Goal: Task Accomplishment & Management: Complete application form

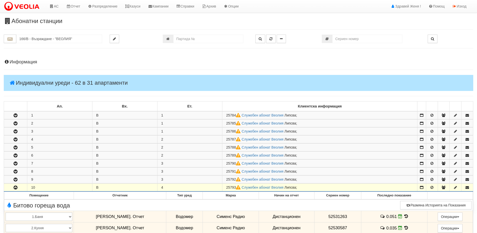
scroll to position [75, 0]
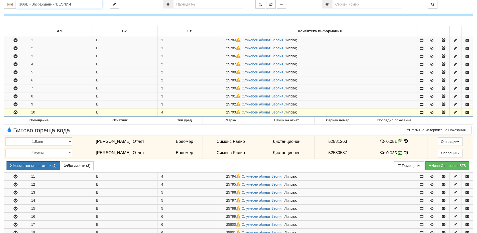
click at [42, 4] on input "166/В - Възраждане - "ВЕОЛИЯ"" at bounding box center [59, 4] width 86 height 9
click at [41, 13] on div "145/1 - Младост - "ВЕОЛИЯ"" at bounding box center [59, 12] width 84 height 6
type input "145/1 - Младост - "ВЕОЛИЯ""
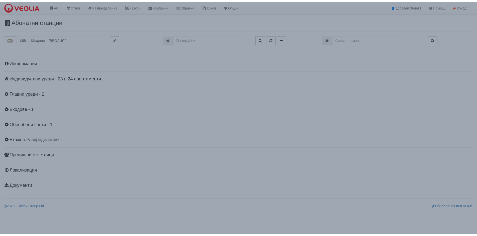
scroll to position [0, 0]
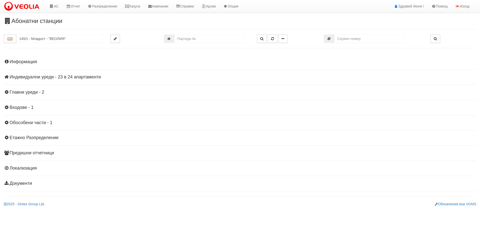
click at [34, 63] on h4 "Информация" at bounding box center [240, 62] width 473 height 5
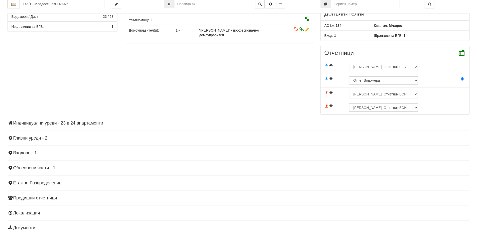
scroll to position [152, 0]
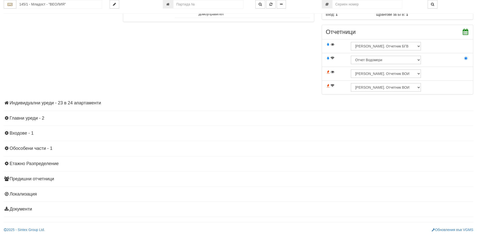
click at [65, 103] on h4 "Индивидуални уреди - 23 в 24 апартаменти" at bounding box center [238, 103] width 469 height 5
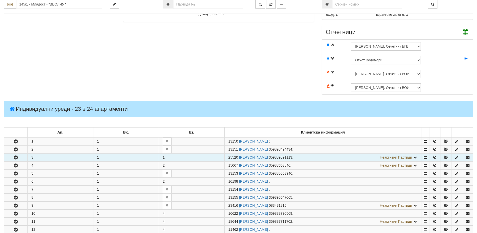
click at [17, 157] on icon "button" at bounding box center [16, 158] width 6 height 4
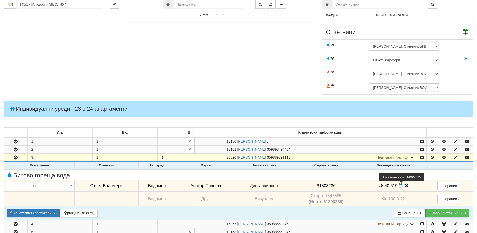
click at [400, 185] on icon at bounding box center [400, 185] width 4 height 4
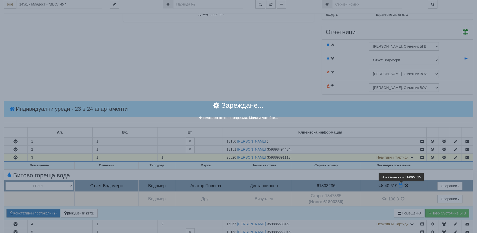
select select "8ac75930-9bfd-e511-80be-8d5a1dced85a"
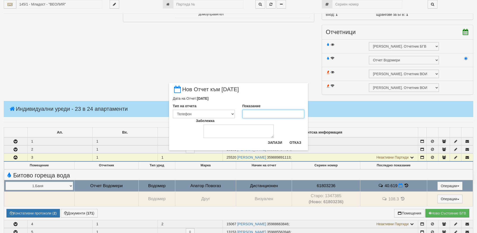
click at [249, 115] on input "Показание" at bounding box center [273, 114] width 62 height 9
type input "42.008"
click at [241, 133] on textarea "Забележка" at bounding box center [238, 131] width 70 height 14
type textarea "04.09.25"
click at [280, 143] on button "Запази" at bounding box center [274, 142] width 21 height 8
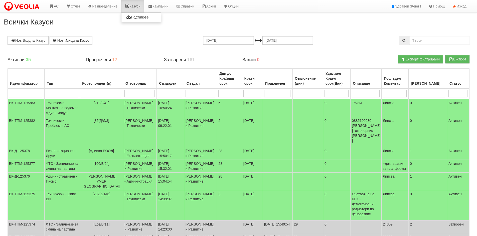
click at [128, 5] on icon at bounding box center [127, 7] width 5 height 4
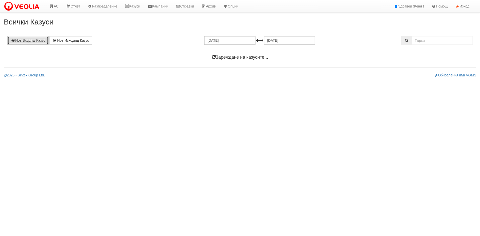
click at [27, 39] on link "Нов Входящ Казус" at bounding box center [28, 40] width 41 height 9
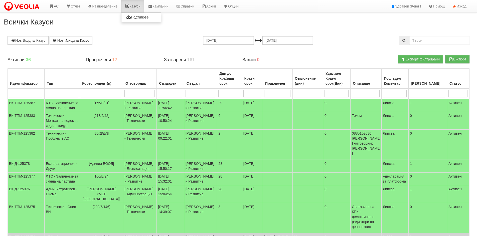
click at [135, 6] on link "Казуси" at bounding box center [132, 6] width 23 height 13
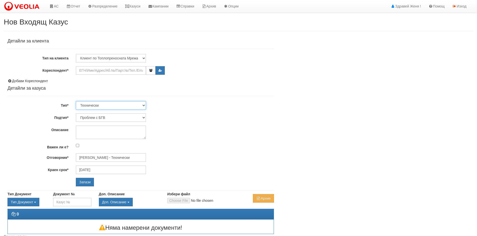
click at [143, 105] on select "Технически ФТС Търговски Административен Производствен Експлоатационен Финансов…" at bounding box center [111, 105] width 70 height 9
select select "3"
click at [76, 101] on select "Технически ФТС Търговски Административен Производствен Експлоатационен Финансов…" at bounding box center [111, 105] width 70 height 9
type input "[DATE]"
click at [143, 57] on select "Клиент по Топлопреносната Мрежа Институция Партньори Други" at bounding box center [111, 58] width 70 height 9
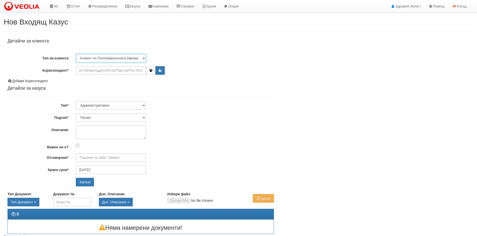
select select "Institution"
click at [76, 54] on select "Клиент по Топлопреносната Мрежа Институция Партньори Други" at bounding box center [111, 58] width 70 height 9
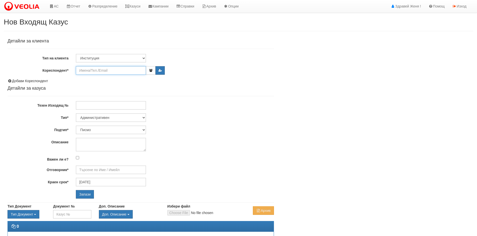
click at [96, 71] on input "Кореспондент*" at bounding box center [111, 70] width 70 height 9
type input "M"
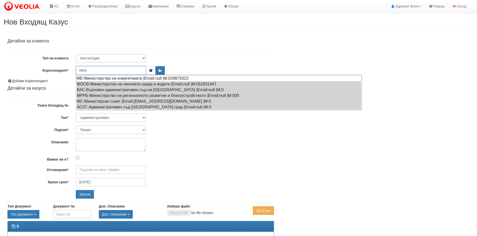
click at [97, 78] on div "МЕ-Министерство на енергетиката |Email:null |М:029879323" at bounding box center [218, 78] width 285 height 6
type input "МЕ-Министерство на енергетиката"
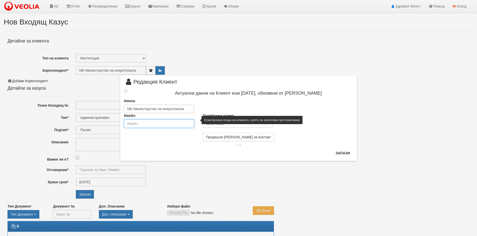
click at [157, 126] on input "email" at bounding box center [159, 124] width 70 height 9
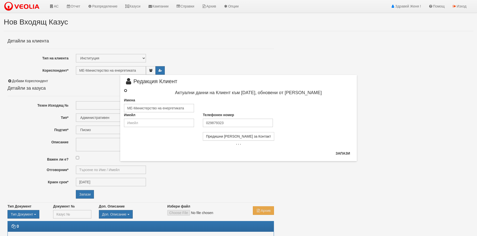
click at [125, 90] on input "radio" at bounding box center [125, 90] width 3 height 3
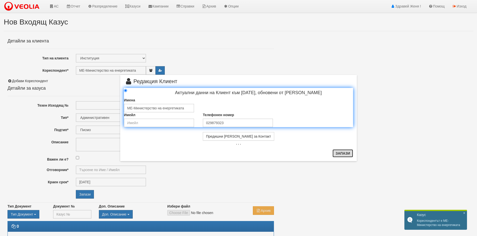
click at [343, 154] on button "Запази" at bounding box center [342, 154] width 21 height 8
radio input "true"
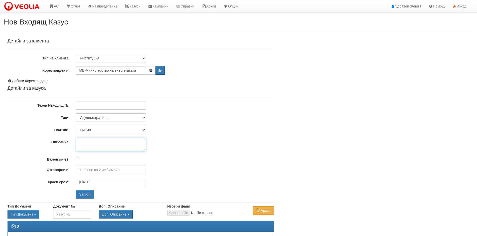
click at [89, 142] on textarea "Описание" at bounding box center [111, 145] width 70 height 14
click at [99, 104] on input "Техен Изходящ №" at bounding box center [111, 105] width 70 height 9
type input "Е-90-00-31/28,08,2025"
click at [100, 145] on textarea "Описание" at bounding box center [111, 145] width 70 height 14
click at [113, 172] on input "Отговорник*" at bounding box center [111, 170] width 70 height 9
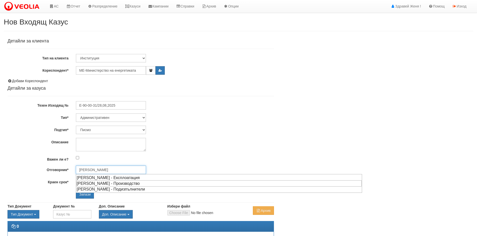
click at [113, 183] on div "[PERSON_NAME] - Производство" at bounding box center [218, 184] width 285 height 6
type input "[PERSON_NAME] - Производство"
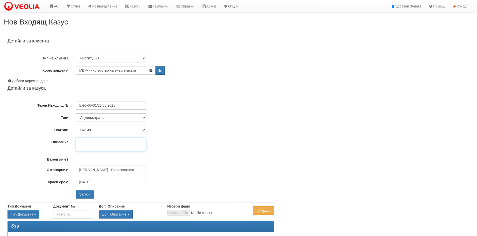
click at [91, 140] on textarea "Описание" at bounding box center [111, 145] width 70 height 14
click at [126, 141] on textarea "Резерви от гориво от 01=01=2026" at bounding box center [111, 145] width 70 height 14
click at [120, 142] on textarea "Резерви от гориво от 01=01.2026" at bounding box center [111, 145] width 70 height 14
click at [137, 141] on textarea "Резерви от гориво от 01.01.2026" at bounding box center [111, 145] width 70 height 14
type textarea "Резерви от гориво от 01.01.2026 до 31.03.2027"
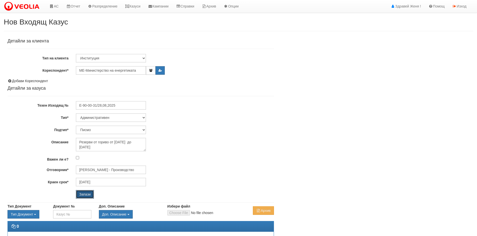
click at [86, 195] on input "Запази" at bounding box center [85, 194] width 18 height 9
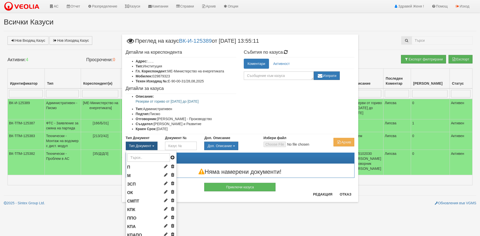
click at [145, 145] on span "Тип Документ" at bounding box center [140, 146] width 22 height 4
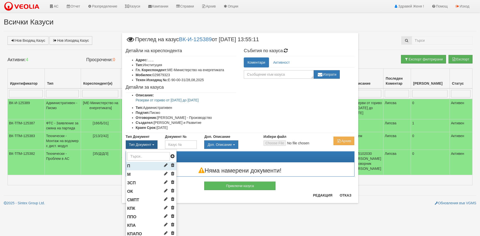
click at [134, 166] on li "П" at bounding box center [151, 166] width 51 height 9
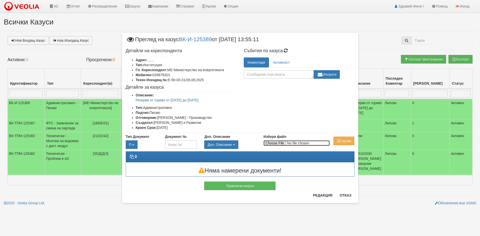
click at [279, 144] on input "Избери файл" at bounding box center [297, 144] width 66 height 6
type input "C:\fakepath\DOC097.pdf"
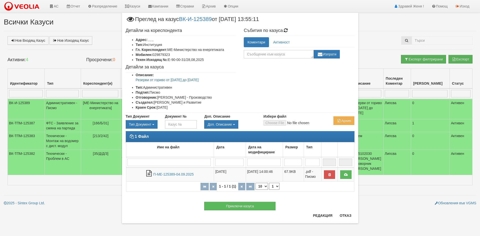
drag, startPoint x: 214, startPoint y: 81, endPoint x: 136, endPoint y: 82, distance: 78.1
click at [136, 82] on p "Резерви от гориво от [DATE] до [DATE]" at bounding box center [186, 80] width 101 height 5
copy p "Резерви от гориво от [DATE] до [DATE]"
drag, startPoint x: 344, startPoint y: 216, endPoint x: 342, endPoint y: 219, distance: 3.3
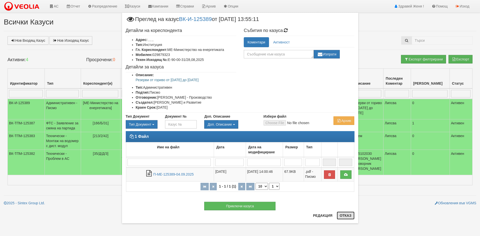
click at [344, 217] on button "Отказ" at bounding box center [346, 216] width 18 height 8
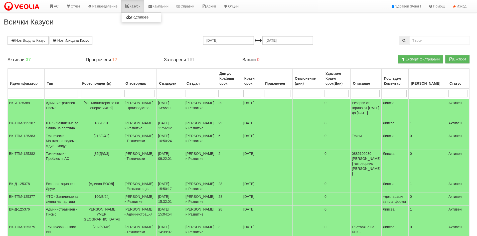
click at [140, 7] on link "Казуси" at bounding box center [132, 6] width 23 height 13
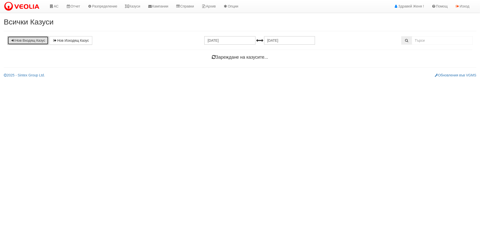
click at [36, 40] on link "Нов Входящ Казус" at bounding box center [28, 40] width 41 height 9
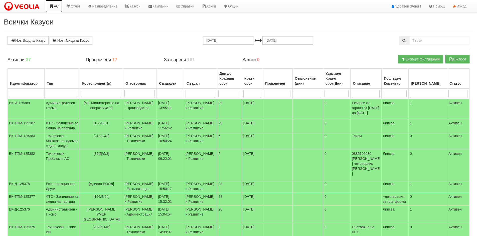
click at [54, 6] on icon at bounding box center [51, 7] width 5 height 4
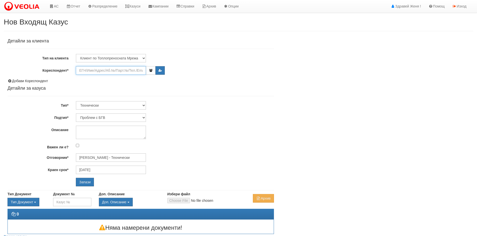
click at [97, 71] on input "Кореспондент*" at bounding box center [111, 70] width 70 height 9
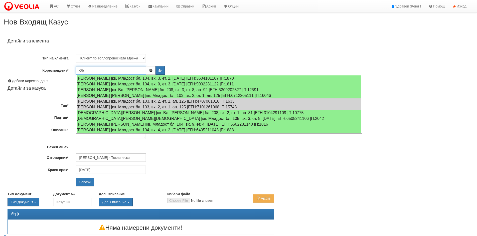
type input "O"
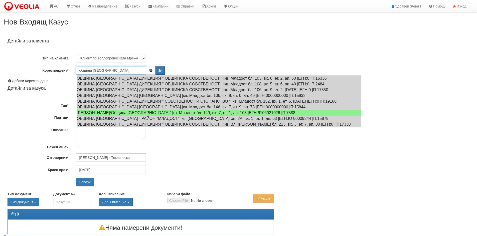
type input "община Варна"
click at [93, 71] on input "община Варна" at bounding box center [111, 70] width 70 height 9
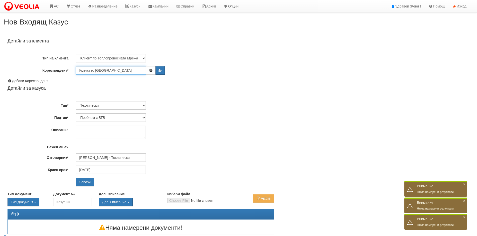
type input "Кметство [GEOGRAPHIC_DATA]"
click at [76, 178] on input "Запази" at bounding box center [85, 182] width 18 height 9
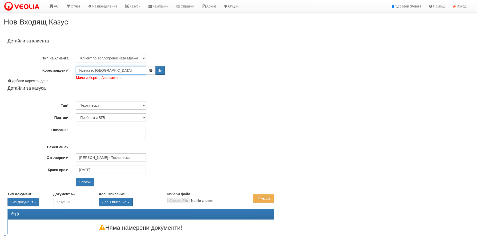
drag, startPoint x: 94, startPoint y: 70, endPoint x: 56, endPoint y: 73, distance: 38.1
click at [56, 73] on div "Кореспондент* Кметство [GEOGRAPHIC_DATA] Моля изберете Апартамент." at bounding box center [141, 70] width 274 height 9
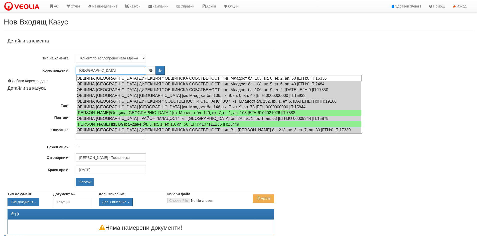
type input "[GEOGRAPHIC_DATA]"
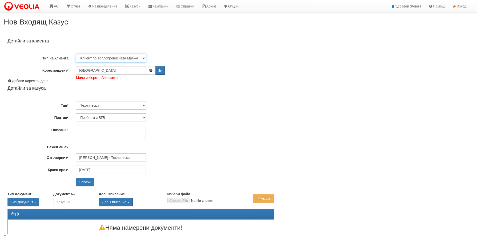
click at [99, 57] on select "Клиент по Топлопреносната Мрежа Институция Партньори Други" at bounding box center [111, 58] width 70 height 9
select select "Institution"
click at [76, 54] on select "Клиент по Топлопреносната Мрежа Институция Партньори Други" at bounding box center [111, 58] width 70 height 9
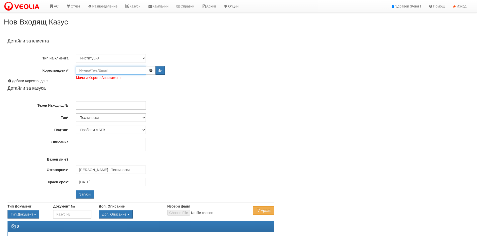
click at [91, 70] on input "Кореспондент*" at bounding box center [111, 70] width 70 height 9
type input "О"
click at [91, 77] on div "ОВ-Община [GEOGRAPHIC_DATA] |Email:null |М:359887838323" at bounding box center [218, 78] width 285 height 6
type input "ОВ-Община [GEOGRAPHIC_DATA]"
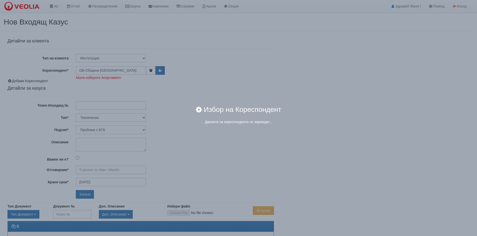
type input "[PERSON_NAME] - Технически"
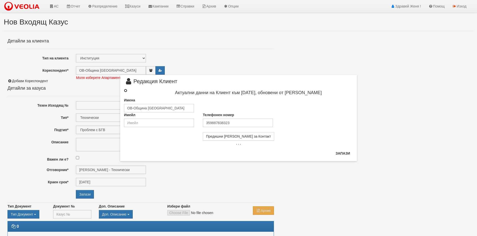
click at [126, 91] on input "radio" at bounding box center [125, 90] width 3 height 3
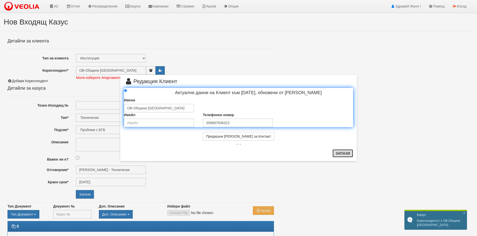
click at [343, 153] on button "Запази" at bounding box center [342, 154] width 21 height 8
radio input "true"
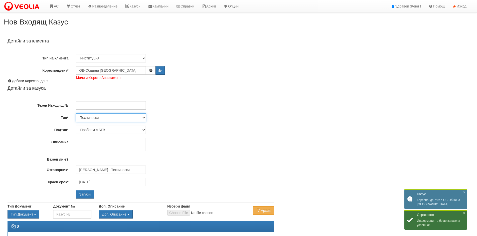
click at [144, 117] on select "Технически ФТС Търговски Административен Производствен Експлоатационен Финансов…" at bounding box center [111, 118] width 70 height 9
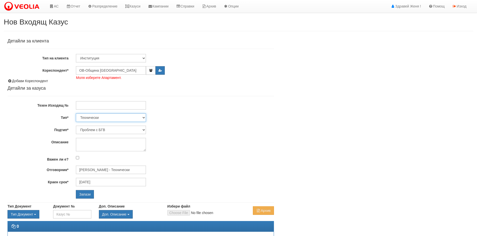
select select "3"
click at [76, 114] on select "Технически ФТС Търговски Административен Производствен Експлоатационен Финансов…" at bounding box center [111, 118] width 70 height 9
type input "04/10/2025"
click at [143, 129] on select "Писмо Възлагателно писмо Придружително писмо Доклад Уведомление Декларация Заяв…" at bounding box center [111, 130] width 70 height 9
click at [137, 115] on select "Технически ФТС Търговски Административен Производствен Експлоатационен Финансов…" at bounding box center [111, 118] width 70 height 9
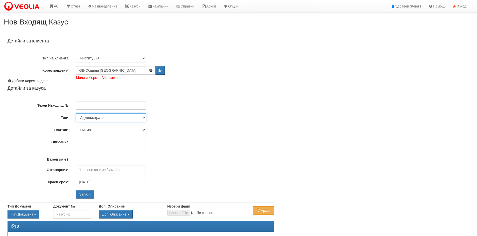
select select "0"
click at [76, 114] on select "Технически ФТС Търговски Административен Производствен Експлоатационен Финансов…" at bounding box center [111, 118] width 70 height 9
type input "06/09/2025"
type input "[PERSON_NAME] - Технически"
click at [130, 126] on select "Проблем с БГВ Теч ВОИ Теч БГВ Теч в АС Теч от водомер Проблем в АС Интервенция …" at bounding box center [111, 130] width 70 height 9
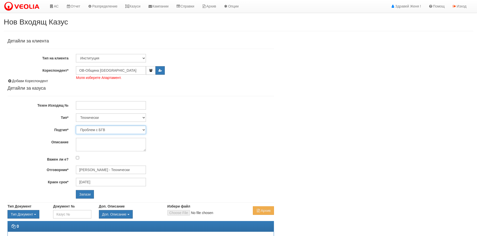
select select "Съгласуване на документ"
click at [76, 126] on select "Проблем с БГВ Теч ВОИ Теч БГВ Теч в АС Теч от водомер Проблем в АС Интервенция …" at bounding box center [111, 130] width 70 height 9
type input "[DATE]"
click at [124, 176] on div "Детайли за клиента Тип на клиента Клиент по Топлопреносната Мрежа Институция Па…" at bounding box center [141, 119] width 266 height 160
click at [124, 174] on input "Калоян Иванов - Технически" at bounding box center [111, 170] width 70 height 9
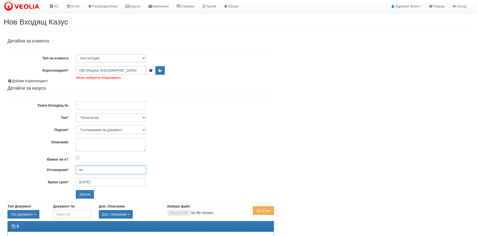
type input "е"
click at [84, 170] on input "Отговорник*" at bounding box center [111, 170] width 70 height 9
click at [106, 180] on div "[PERSON_NAME] - Експлоатация" at bounding box center [218, 178] width 285 height 6
type input "[PERSON_NAME] - Експлоатация"
click at [83, 195] on input "Запази" at bounding box center [85, 194] width 18 height 9
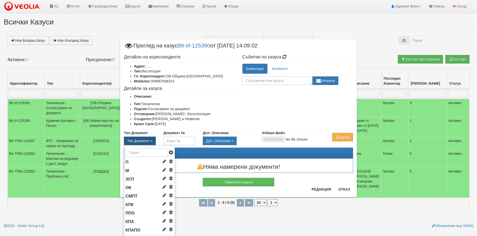
click at [150, 142] on span "button" at bounding box center [151, 141] width 2 height 1
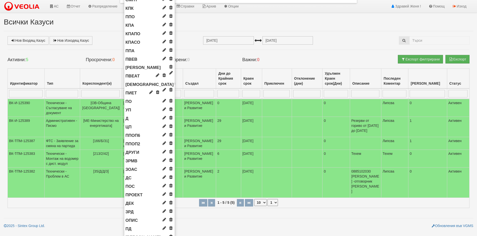
scroll to position [180, 0]
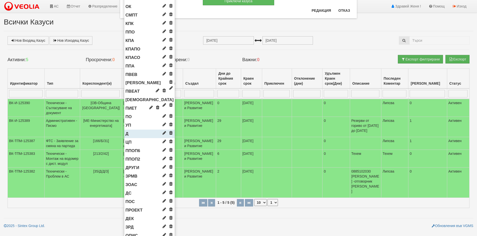
click at [126, 134] on span "Д" at bounding box center [126, 134] width 3 height 5
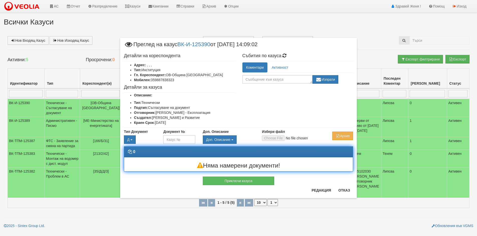
scroll to position [0, 0]
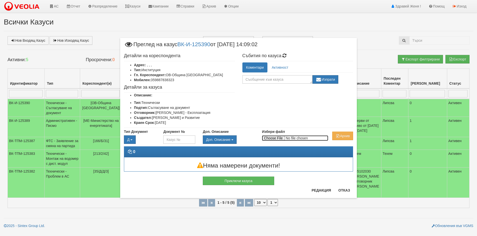
click at [271, 138] on input "Избери файл" at bounding box center [295, 139] width 66 height 6
type input "C:\fakepath\DOC098.pdf"
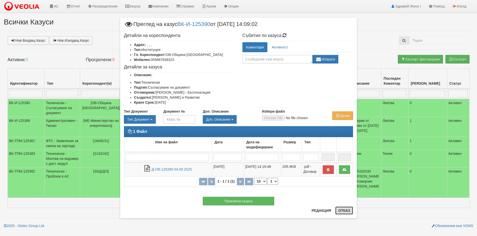
click at [348, 210] on button "Отказ" at bounding box center [344, 211] width 18 height 8
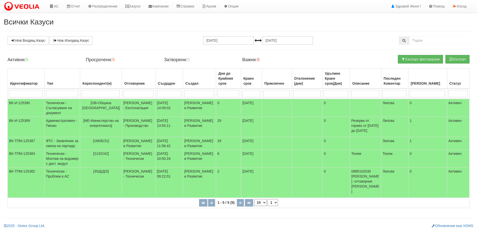
click at [264, 206] on select "10 20 30 40" at bounding box center [260, 202] width 13 height 7
select select "40"
click at [254, 203] on select "10 20 30 40" at bounding box center [260, 202] width 13 height 7
click at [137, 104] on td "[PERSON_NAME] - Експлоатация" at bounding box center [139, 108] width 34 height 18
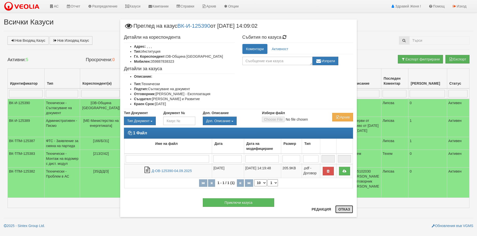
click at [344, 210] on button "Отказ" at bounding box center [344, 210] width 18 height 8
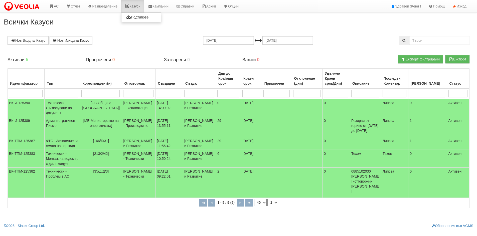
click at [137, 7] on link "Казуси" at bounding box center [132, 6] width 23 height 13
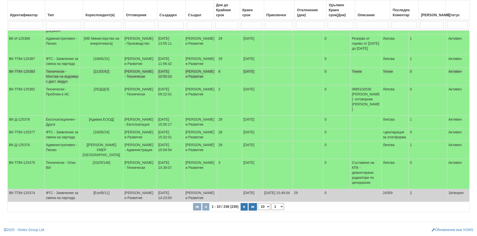
scroll to position [122, 0]
click at [245, 207] on button "button" at bounding box center [243, 207] width 7 height 8
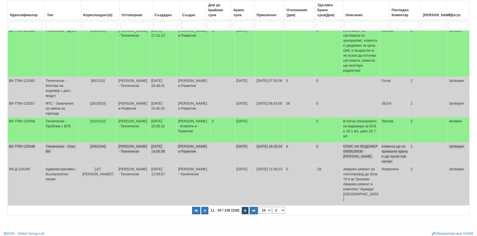
scroll to position [150, 0]
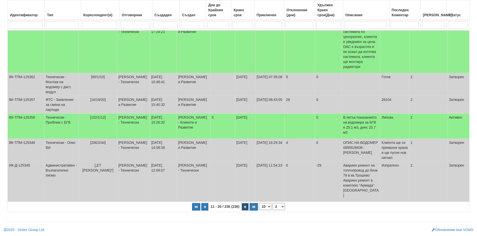
click at [246, 206] on button "button" at bounding box center [244, 207] width 7 height 8
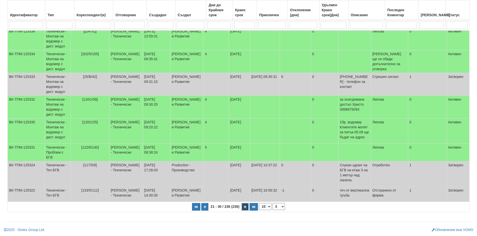
scroll to position [115, 0]
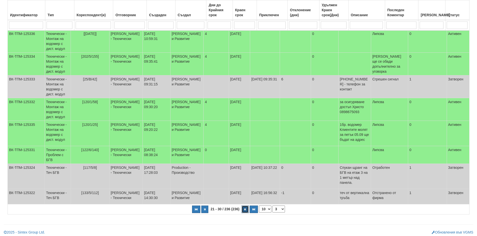
click at [244, 206] on button "button" at bounding box center [244, 210] width 7 height 8
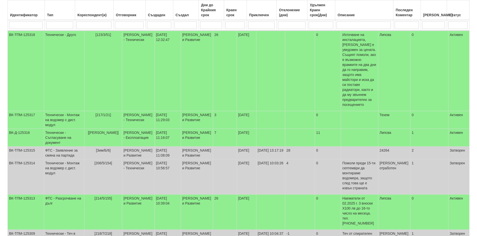
scroll to position [160, 0]
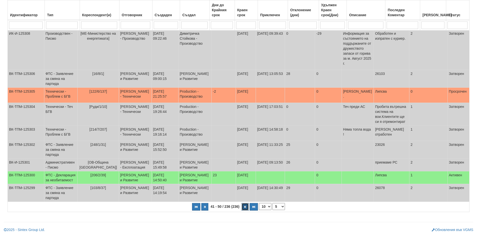
click at [246, 206] on icon "button" at bounding box center [245, 207] width 2 height 3
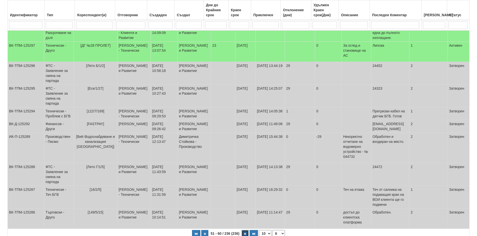
scroll to position [57, 0]
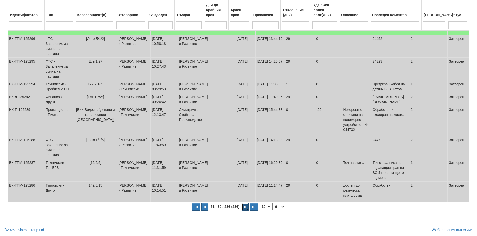
click at [245, 206] on button "button" at bounding box center [244, 207] width 7 height 8
select select "7"
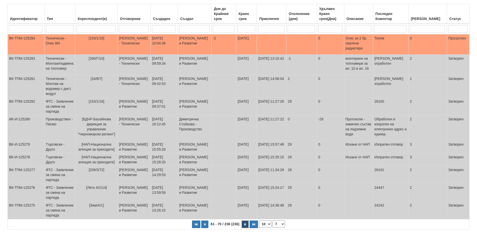
scroll to position [2, 0]
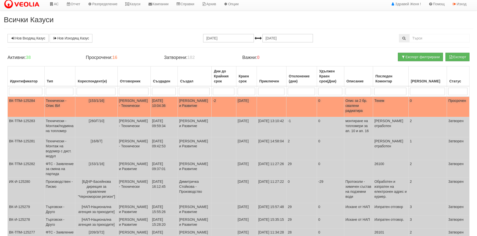
click at [257, 107] on td "02/09/2025" at bounding box center [246, 107] width 21 height 21
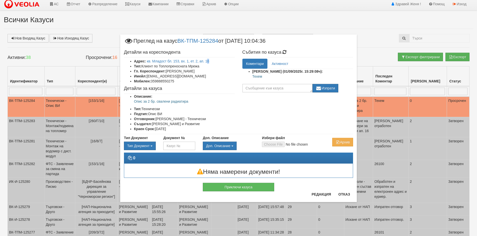
drag, startPoint x: 211, startPoint y: 60, endPoint x: 207, endPoint y: 64, distance: 5.5
click at [207, 64] on li "Адрес: кв. Младост бл. 153, вх. 1, ет. 2, ап. 16" at bounding box center [184, 61] width 101 height 5
click at [225, 69] on li "Гл. Кореспондент: Пламен Георгиев Славов" at bounding box center [184, 71] width 101 height 5
drag, startPoint x: 214, startPoint y: 62, endPoint x: 146, endPoint y: 61, distance: 68.1
click at [146, 61] on li "Адрес: кв. Младост бл. 153, вх. 1, ет. 2, ап. 16" at bounding box center [184, 61] width 101 height 5
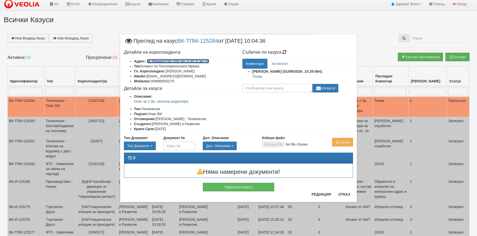
copy link "кв. Младост бл. 153, вх. 1, ет. 2, ап. 16"
drag, startPoint x: 176, startPoint y: 81, endPoint x: 152, endPoint y: 82, distance: 24.3
click at [152, 82] on li "Мобилен: 359888550275" at bounding box center [184, 81] width 101 height 5
copy li "359888550275"
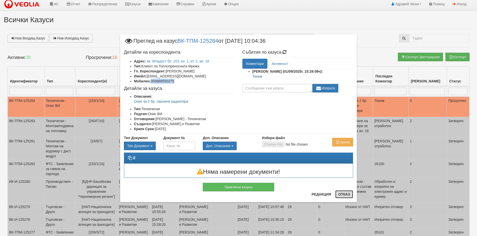
click at [343, 195] on button "Отказ" at bounding box center [344, 195] width 18 height 8
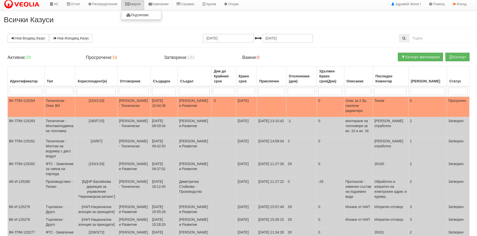
click at [142, 4] on link "Казуси" at bounding box center [132, 4] width 23 height 13
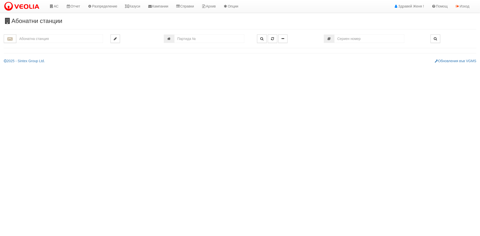
click at [54, 40] on input "text" at bounding box center [59, 39] width 87 height 9
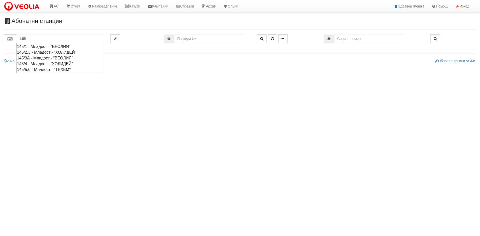
click at [55, 45] on div "145/1 - Младост - "ВЕОЛИЯ"" at bounding box center [59, 47] width 85 height 6
type input "145/1 - Младост - "ВЕОЛИЯ""
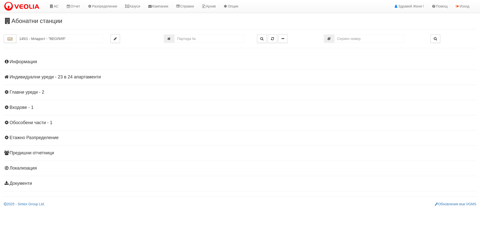
click at [33, 62] on h4 "Информация" at bounding box center [240, 62] width 473 height 5
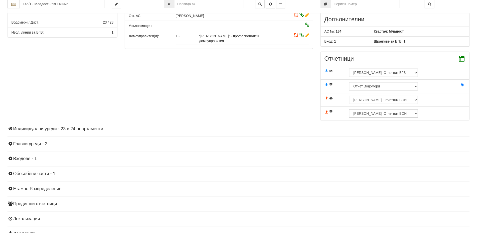
scroll to position [152, 0]
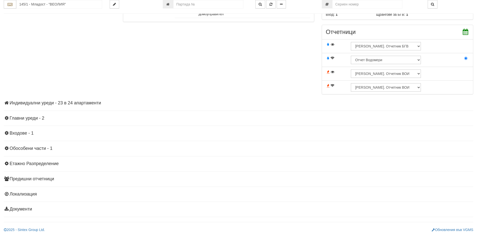
click at [67, 102] on h4 "Индивидуални уреди - 23 в 24 апартаменти" at bounding box center [238, 103] width 469 height 5
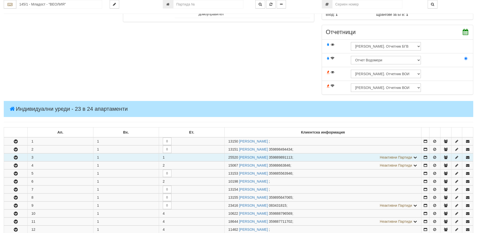
click at [47, 158] on td "3" at bounding box center [61, 157] width 66 height 8
click at [15, 156] on icon "button" at bounding box center [16, 158] width 6 height 4
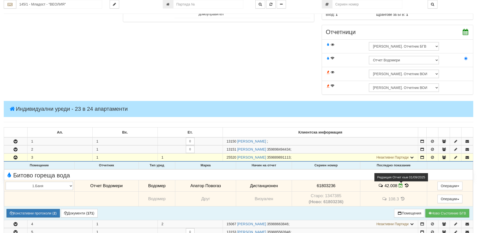
click at [400, 186] on icon at bounding box center [400, 185] width 4 height 4
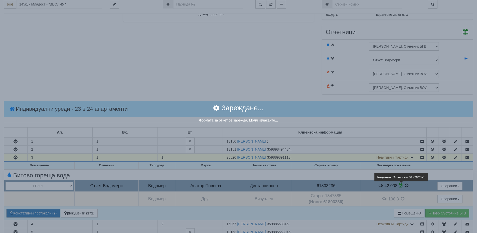
select select "8ac75930-9bfd-e511-80be-8d5a1dced85a"
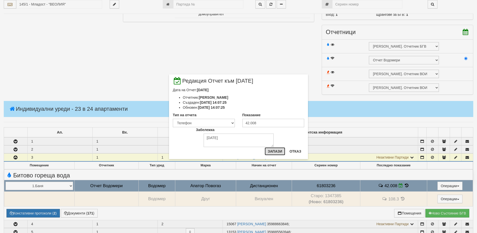
click at [279, 151] on button "Запази" at bounding box center [274, 151] width 21 height 8
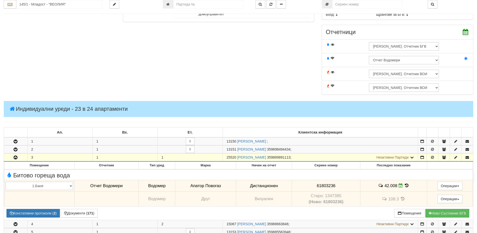
drag, startPoint x: 236, startPoint y: 157, endPoint x: 225, endPoint y: 158, distance: 10.3
click at [225, 158] on td "25520 ЙОРДАН НЕДКОВ ИЛИЕВ 359889891113 ; Неактивни Партиди 18667 НИКОЛАЙ ИВАНОВ…" at bounding box center [319, 157] width 195 height 8
copy span "25520"
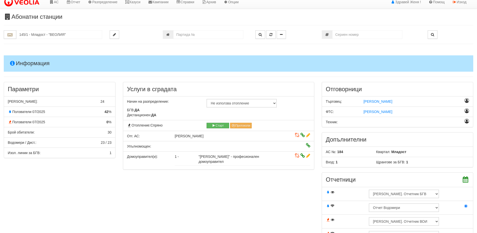
scroll to position [0, 0]
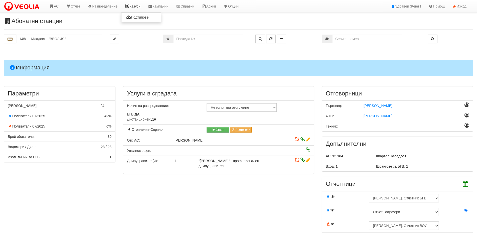
click at [137, 6] on link "Казуси" at bounding box center [132, 6] width 23 height 13
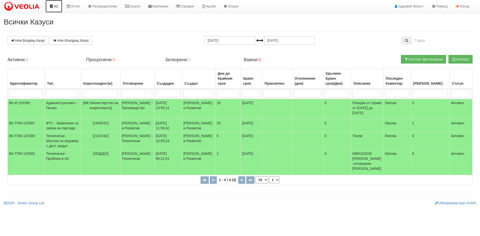
click at [55, 7] on link "АС" at bounding box center [54, 6] width 17 height 13
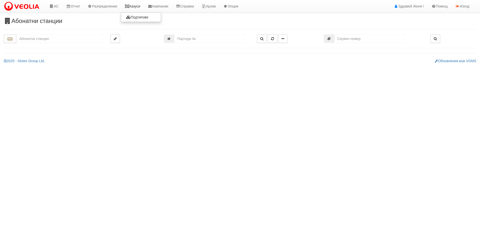
click at [132, 5] on link "Казуси" at bounding box center [132, 6] width 23 height 13
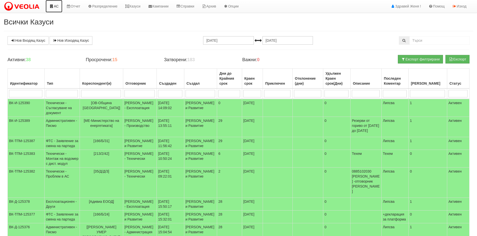
click at [56, 9] on link "АС" at bounding box center [54, 6] width 17 height 13
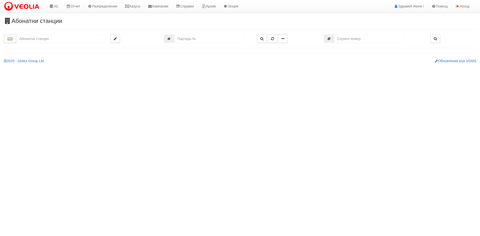
click at [35, 39] on input "text" at bounding box center [59, 39] width 87 height 9
click at [192, 40] on input "number" at bounding box center [209, 39] width 70 height 9
paste input "23868"
type input "23868"
click at [262, 38] on icon "button" at bounding box center [261, 39] width 3 height 4
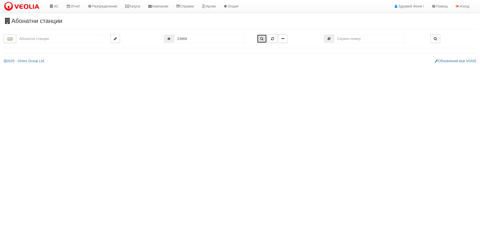
type input "139/6 - "ТЕХЕМ СЪРВИСИС" ЕООД"
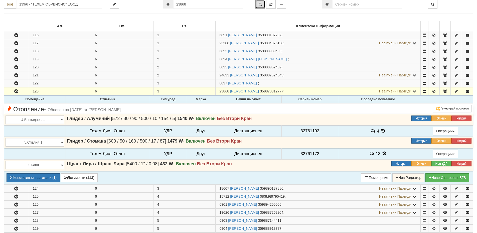
scroll to position [80, 0]
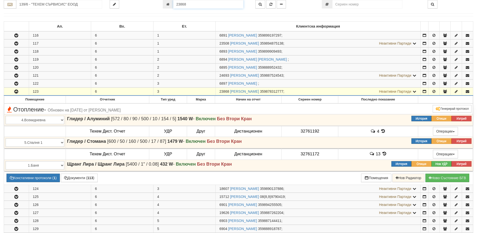
drag, startPoint x: 203, startPoint y: 5, endPoint x: 163, endPoint y: 5, distance: 40.0
click at [163, 5] on div "23868" at bounding box center [205, 4] width 85 height 9
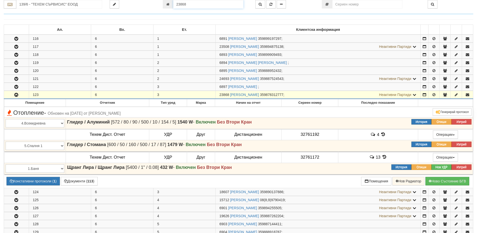
scroll to position [155, 0]
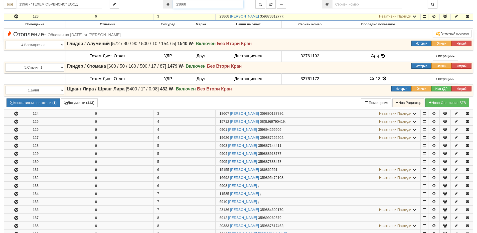
drag, startPoint x: 193, startPoint y: 2, endPoint x: 149, endPoint y: 5, distance: 44.1
click at [151, 5] on div "139/6 - "ТЕХЕМ СЪРВИСИС" ЕООД 23868" at bounding box center [238, 4] width 477 height 9
paste input "5833"
type input "25833"
type input "116/4 - "ХОЛИДЕЙ И РАЙЗЕН" ЕООД"
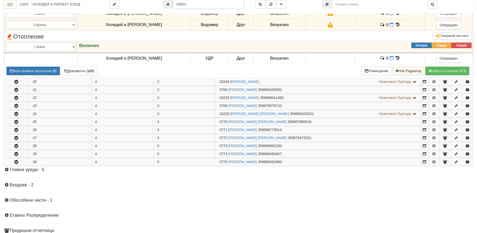
scroll to position [121, 0]
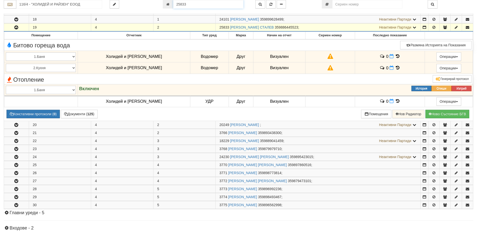
drag, startPoint x: 188, startPoint y: 2, endPoint x: 151, endPoint y: 5, distance: 36.6
click at [153, 5] on div "116/4 - "ХОЛИДЕЙ И РАЙЗЕН" ЕООД 25833" at bounding box center [238, 4] width 477 height 9
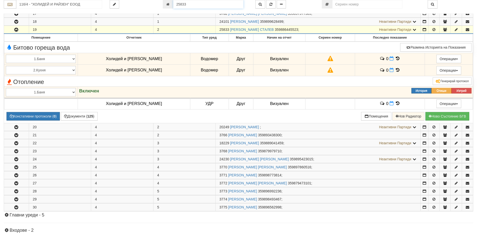
paste input "number"
click at [190, 6] on input "number" at bounding box center [208, 4] width 70 height 9
paste input "25833"
type input "25833"
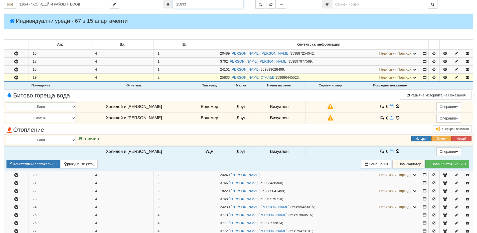
scroll to position [71, 0]
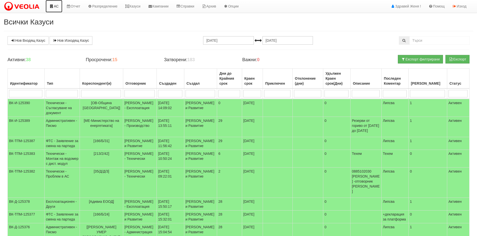
click at [55, 7] on link "АС" at bounding box center [54, 6] width 17 height 13
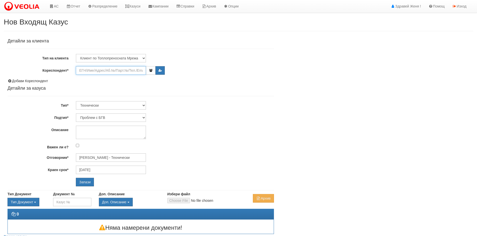
click at [98, 69] on input "Кореспондент*" at bounding box center [111, 70] width 70 height 9
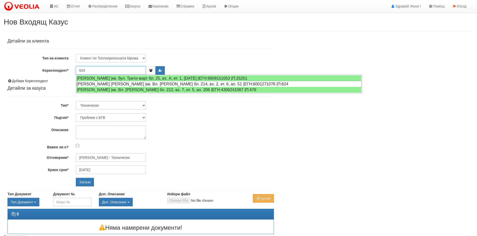
click at [102, 86] on div "КРАСИМИРА КАШЛЕВА КАТЕЛИЕВА |кв. Вл. Варненчик бл. 214, вх. 2, ет. 6, ап. 51 |Е…" at bounding box center [218, 84] width 285 height 6
type input "КРАСИМИРА КАШЛЕВА КАТЕЛИЕВА"
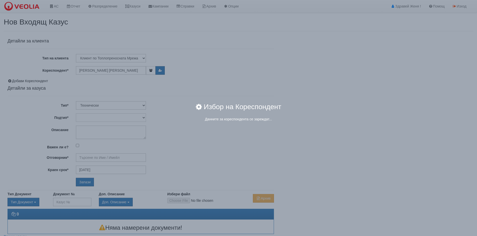
type input "[PERSON_NAME] - Технически"
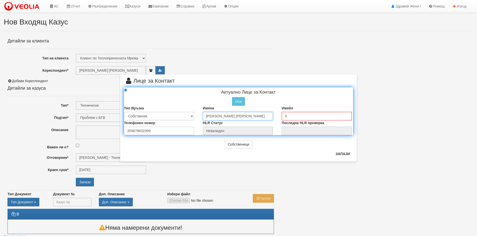
drag, startPoint x: 268, startPoint y: 116, endPoint x: 126, endPoint y: 103, distance: 142.8
click at [126, 103] on div "Актуално Лице за Контакт Нов Промени Актуалното Лице Тип Връзка Собственик Наем…" at bounding box center [238, 112] width 236 height 48
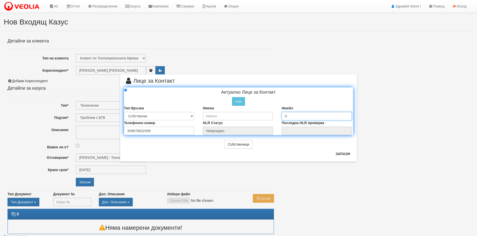
click at [297, 114] on input "0" at bounding box center [317, 116] width 70 height 9
drag, startPoint x: 162, startPoint y: 129, endPoint x: 107, endPoint y: 130, distance: 55.6
click at [107, 130] on div "× Лице за Контакт Актуално Лице за Контакт Нов Промени Актуалното Лице Тип Връз…" at bounding box center [238, 81] width 293 height 162
click at [229, 117] on input "text" at bounding box center [238, 116] width 70 height 9
click at [231, 113] on input "text" at bounding box center [238, 116] width 70 height 9
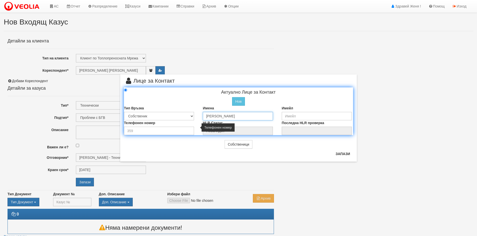
type input "[PERSON_NAME]"
click at [175, 130] on input "number" at bounding box center [159, 131] width 70 height 9
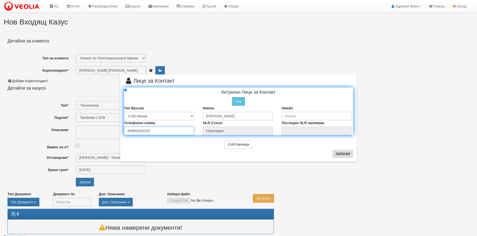
type input "359893342297"
click at [341, 153] on button "Запази" at bounding box center [342, 154] width 21 height 8
type input "Филип Красимиров Александров"
radio input "true"
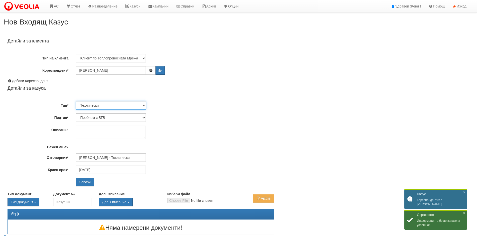
click at [85, 104] on select "Технически ФТС Търговски Административен Производствен Експлоатационен Финансов…" at bounding box center [111, 105] width 70 height 9
select select "1"
click at [76, 101] on select "Технически ФТС Търговски Административен Производствен Експлоатационен Финансов…" at bounding box center [111, 105] width 70 height 9
type input "04/10/2025"
type input "Миглена Михова - Клиенти и Развитие"
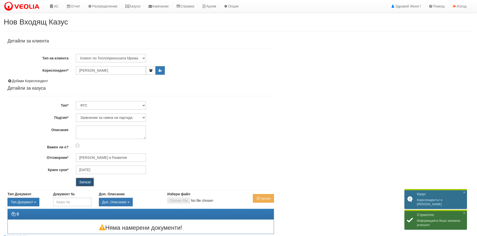
click at [86, 180] on input "Запази" at bounding box center [85, 182] width 18 height 9
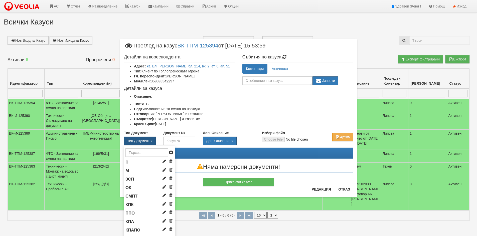
click at [147, 141] on span "Тип Документ" at bounding box center [138, 141] width 22 height 4
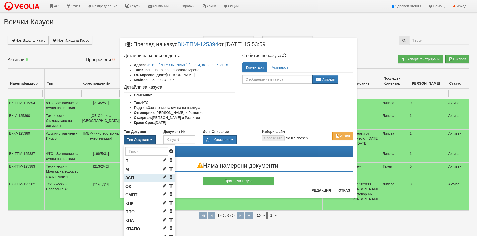
click at [135, 178] on li "ЗСП" at bounding box center [149, 178] width 51 height 9
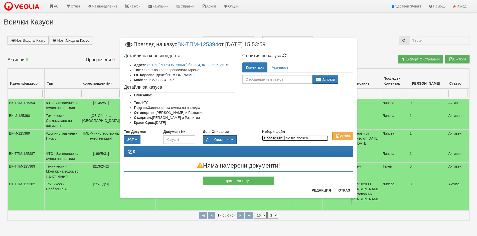
click at [283, 138] on input "Избери файл" at bounding box center [295, 139] width 66 height 6
type input "C:\fakepath\DOC099.pdf"
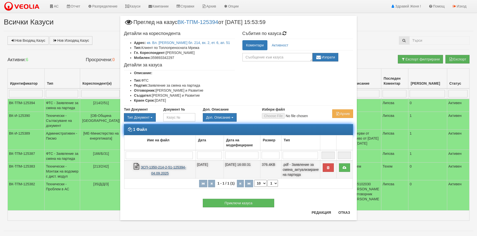
click at [159, 166] on link "ЗСП-1350-214-2-51-125394-04.09.2025" at bounding box center [163, 171] width 45 height 10
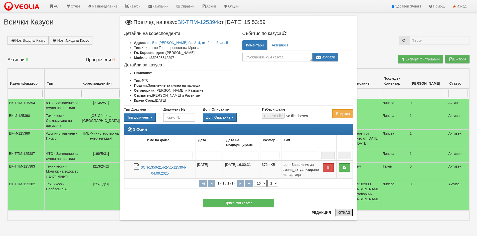
click at [347, 214] on button "Отказ" at bounding box center [344, 213] width 18 height 8
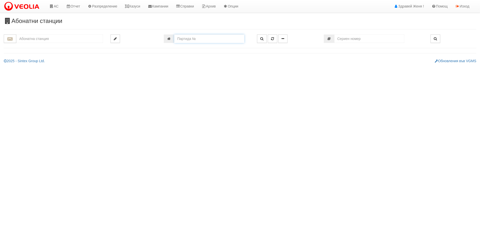
click at [203, 40] on input "number" at bounding box center [209, 39] width 70 height 9
paste input "18691"
type input "18691"
click at [263, 38] on icon "button" at bounding box center [261, 39] width 3 height 4
type input "113/7 - "[PERSON_NAME] [GEOGRAPHIC_DATA] " ЕАД"
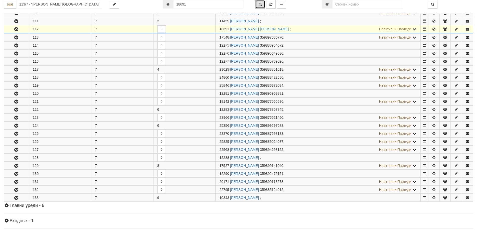
scroll to position [139, 0]
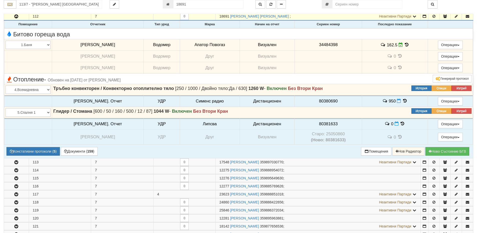
click at [404, 45] on icon at bounding box center [407, 45] width 6 height 4
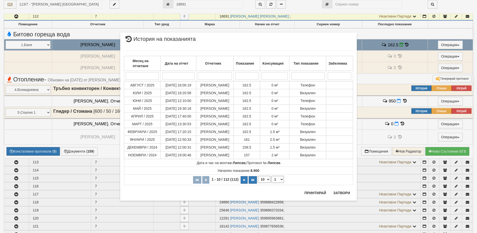
click at [385, 44] on div "× История на показанията Месец на отчитане Дата на отчет Отчетник Показание Кон…" at bounding box center [238, 116] width 477 height 233
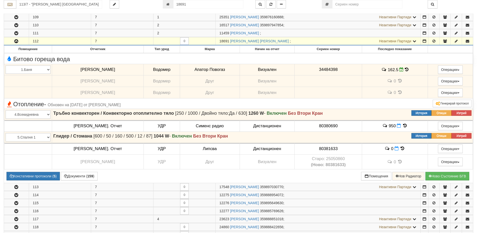
scroll to position [114, 0]
click at [278, 42] on link "[PERSON_NAME] [PERSON_NAME]" at bounding box center [259, 41] width 59 height 4
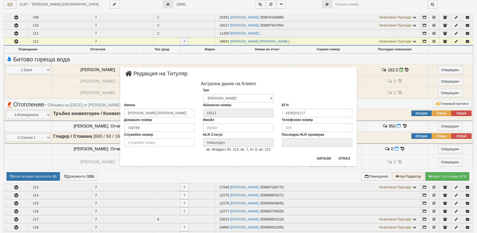
click at [167, 92] on div "Тип Физическо [PERSON_NAME] Институция Партньор" at bounding box center [238, 95] width 236 height 15
click at [339, 160] on button "Отказ" at bounding box center [344, 159] width 18 height 8
